Goal: Transaction & Acquisition: Purchase product/service

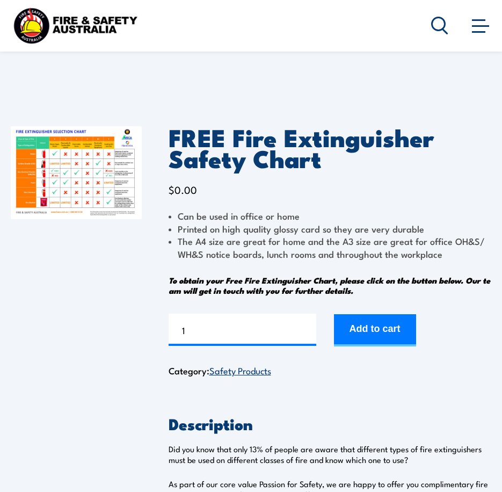
click at [65, 154] on img at bounding box center [76, 172] width 131 height 93
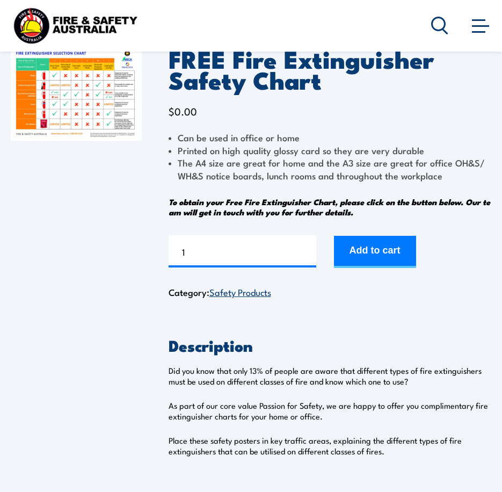
scroll to position [54, 0]
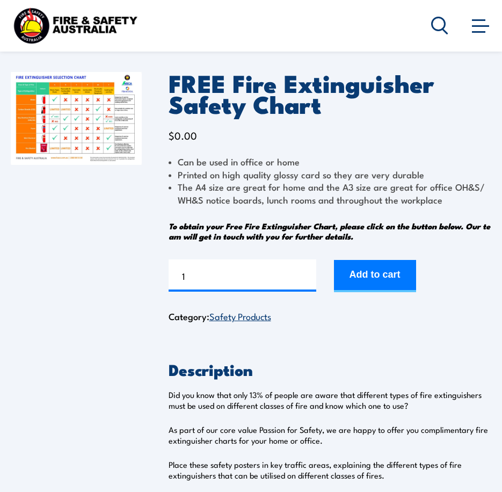
click at [382, 277] on button "Add to cart" at bounding box center [375, 276] width 82 height 32
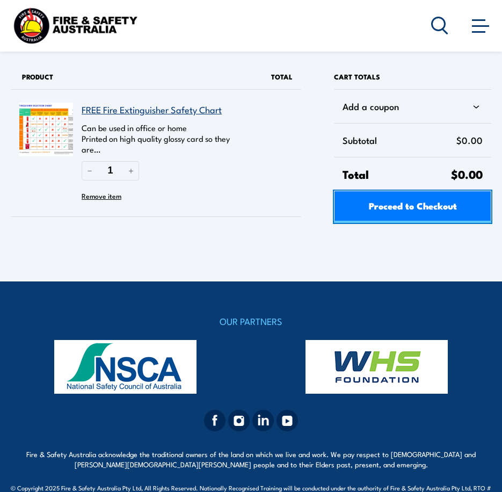
click at [407, 208] on span "Proceed to Checkout" at bounding box center [413, 205] width 88 height 28
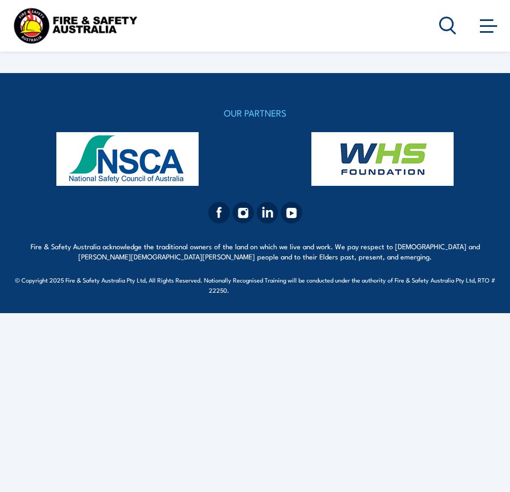
select select "VIC"
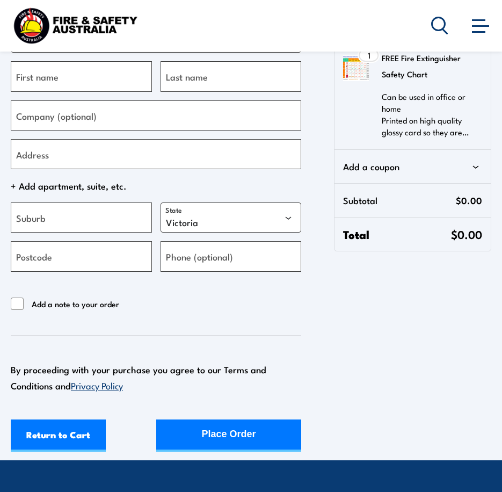
scroll to position [322, 0]
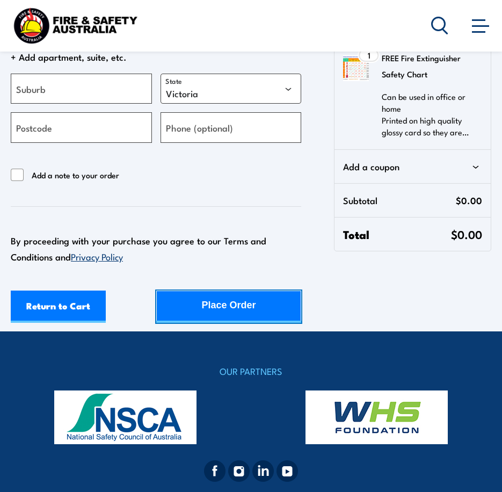
click at [241, 311] on div "Place Order" at bounding box center [228, 305] width 54 height 28
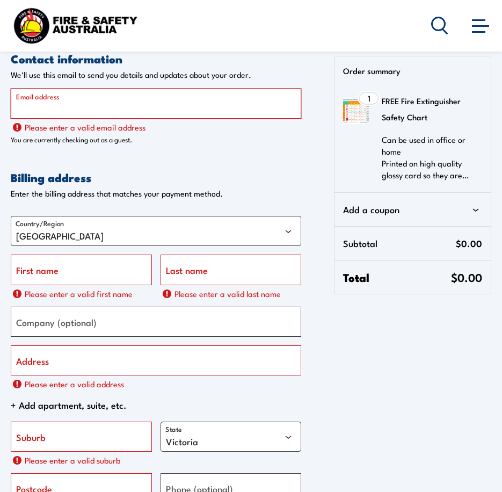
scroll to position [0, 0]
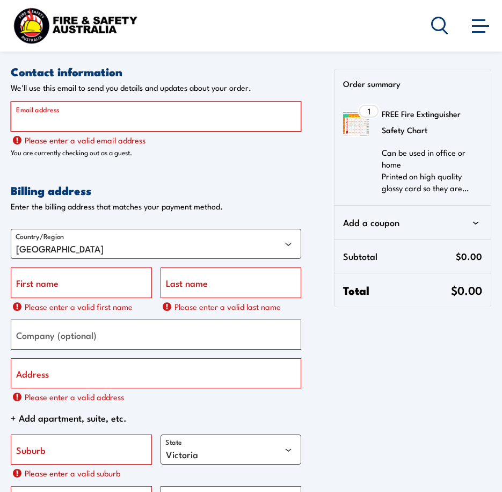
click at [93, 111] on input "Email address" at bounding box center [156, 116] width 290 height 30
type input "aaron.palmer@ausdrill.com.au"
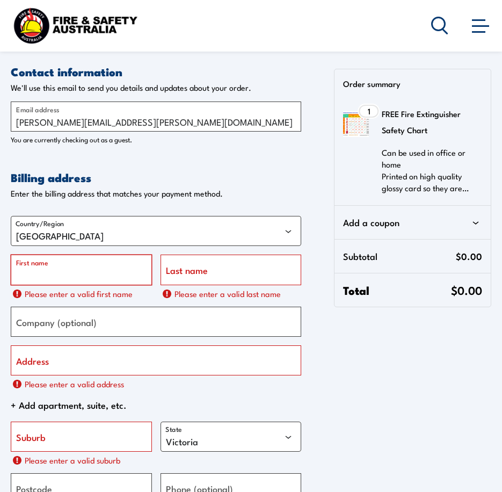
click at [63, 266] on input "First name" at bounding box center [81, 269] width 141 height 30
type input "aaron"
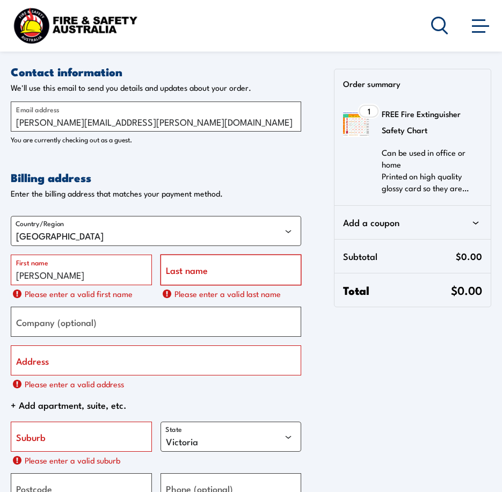
type input "Palmer"
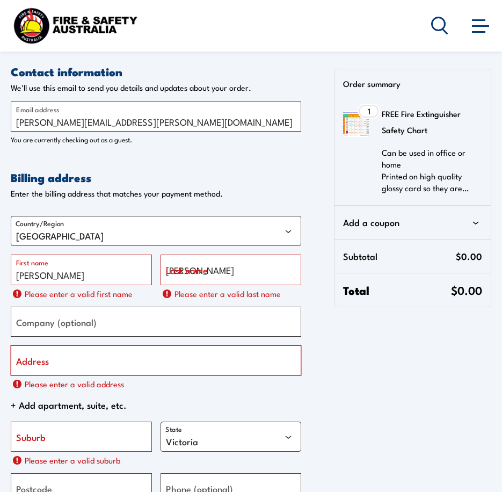
type input "[STREET_ADDRESS][PERSON_NAME]"
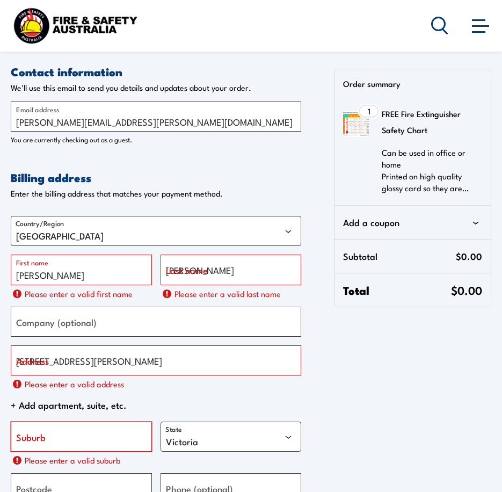
type input "Forrestfield"
type input "6058"
type input "[PHONE_NUMBER]"
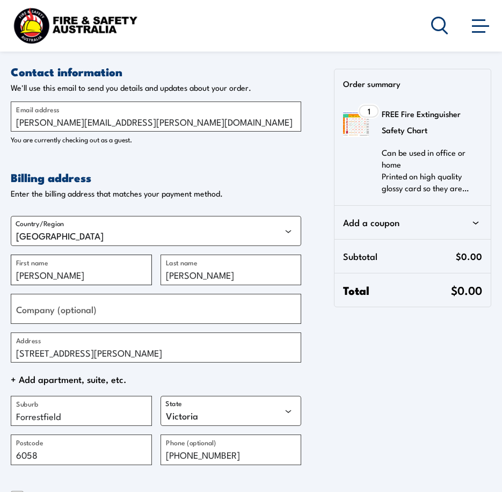
scroll to position [54, 0]
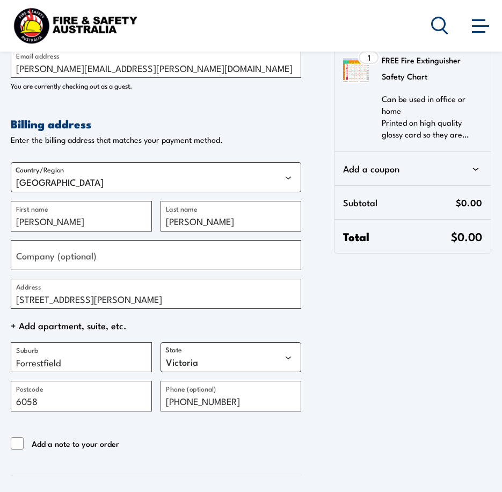
click at [268, 359] on select "Australian Capital Territory New South Wales Northern Territory Queensland Sout…" at bounding box center [230, 357] width 141 height 30
select select "WA"
click at [160, 342] on select "Australian Capital Territory New South Wales Northern Territory Queensland Sout…" at bounding box center [230, 357] width 141 height 30
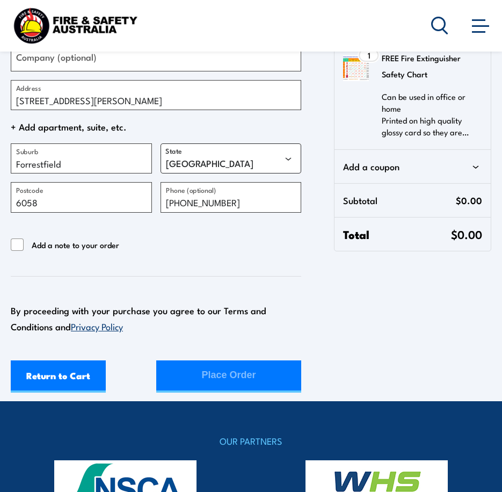
scroll to position [268, 0]
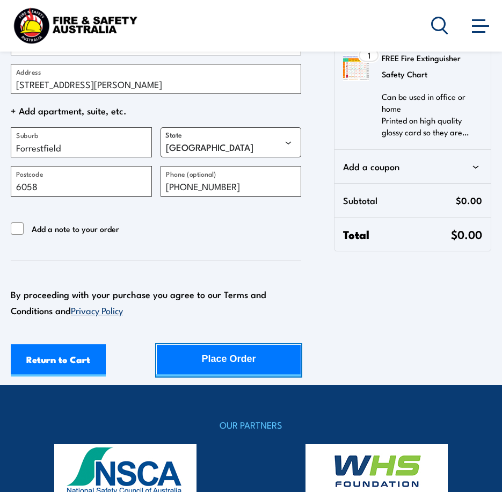
click at [232, 360] on div "Place Order" at bounding box center [228, 359] width 54 height 28
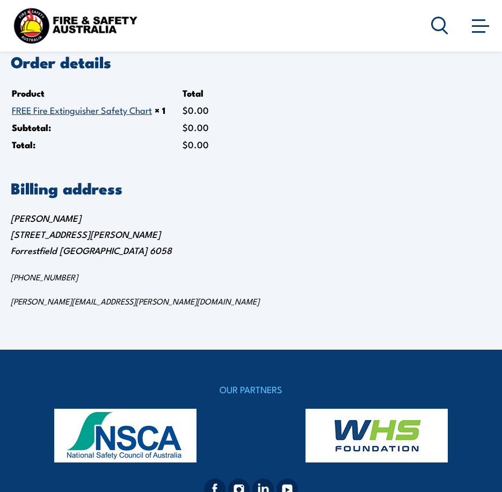
scroll to position [99, 0]
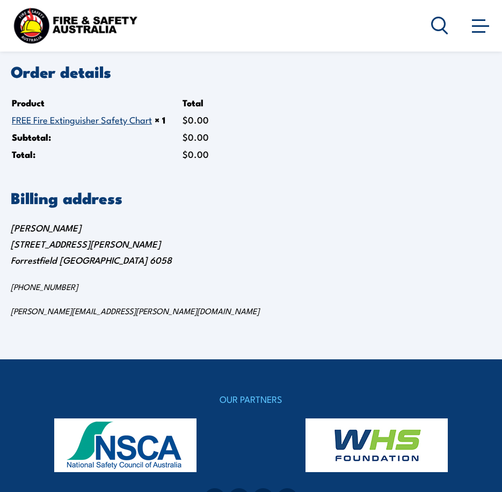
click at [105, 122] on link "FREE Fire Extinguisher Safety Chart" at bounding box center [82, 119] width 140 height 13
